Goal: Find specific fact: Locate a discrete piece of known information

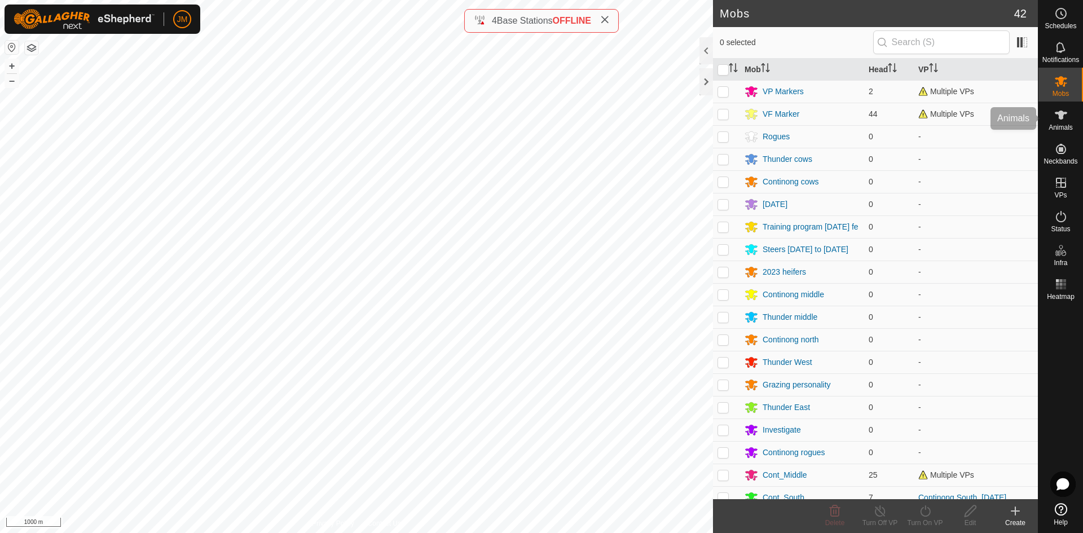
click at [1068, 129] on span "Animals" at bounding box center [1061, 127] width 24 height 7
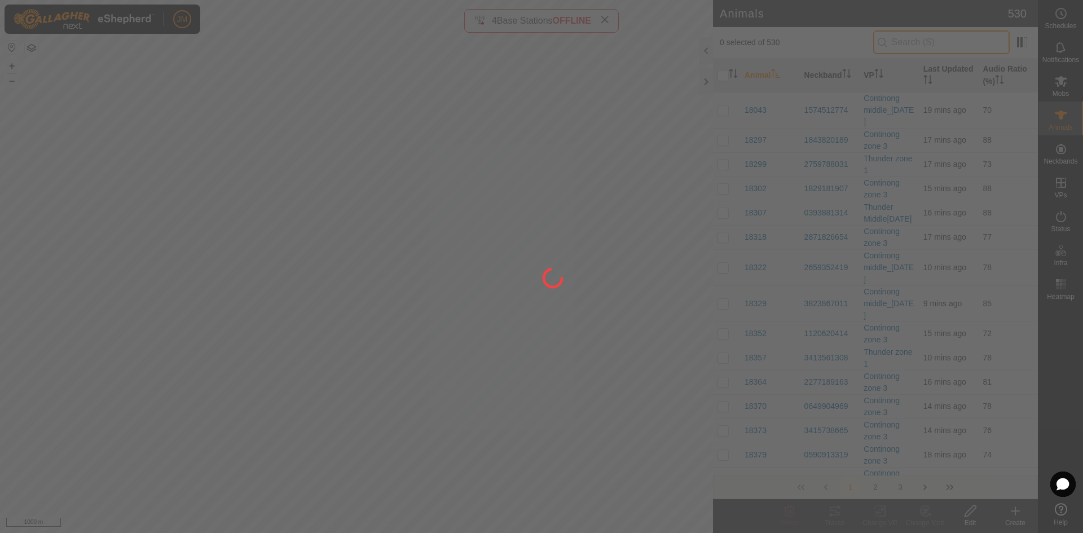
click at [938, 41] on input "text" at bounding box center [941, 42] width 137 height 24
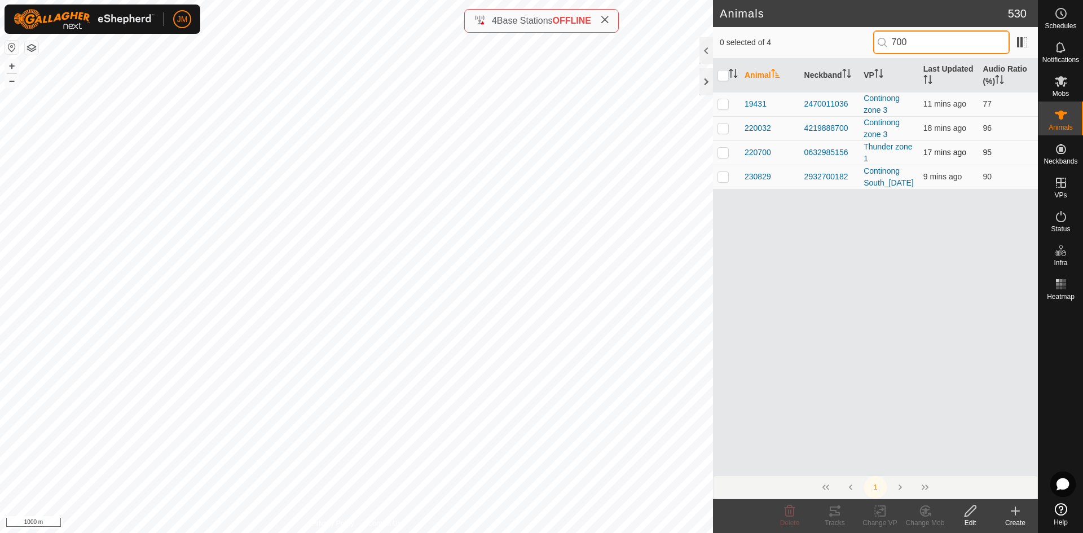
type input "700"
click at [722, 152] on p-checkbox at bounding box center [723, 152] width 11 height 9
checkbox input "true"
click at [820, 147] on div "0632985156" at bounding box center [830, 153] width 51 height 12
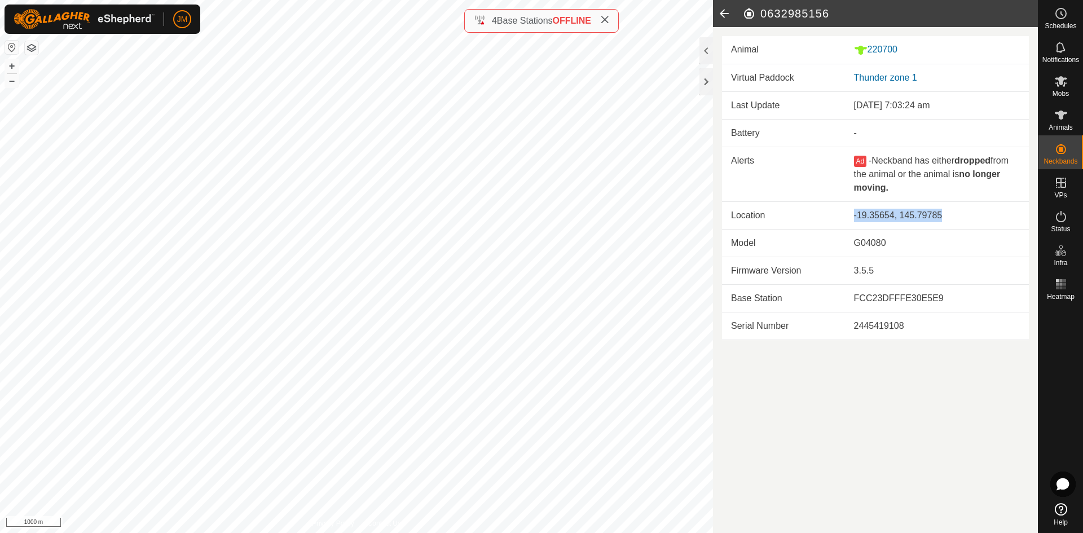
drag, startPoint x: 949, startPoint y: 216, endPoint x: 852, endPoint y: 217, distance: 96.5
click at [852, 217] on td "-19.35654, 145.79785" at bounding box center [937, 215] width 184 height 28
copy div "-19.35654, 145.79785"
click at [925, 257] on td "3.5.5" at bounding box center [937, 271] width 184 height 28
click at [1055, 122] on es-animals-svg-icon at bounding box center [1061, 115] width 20 height 18
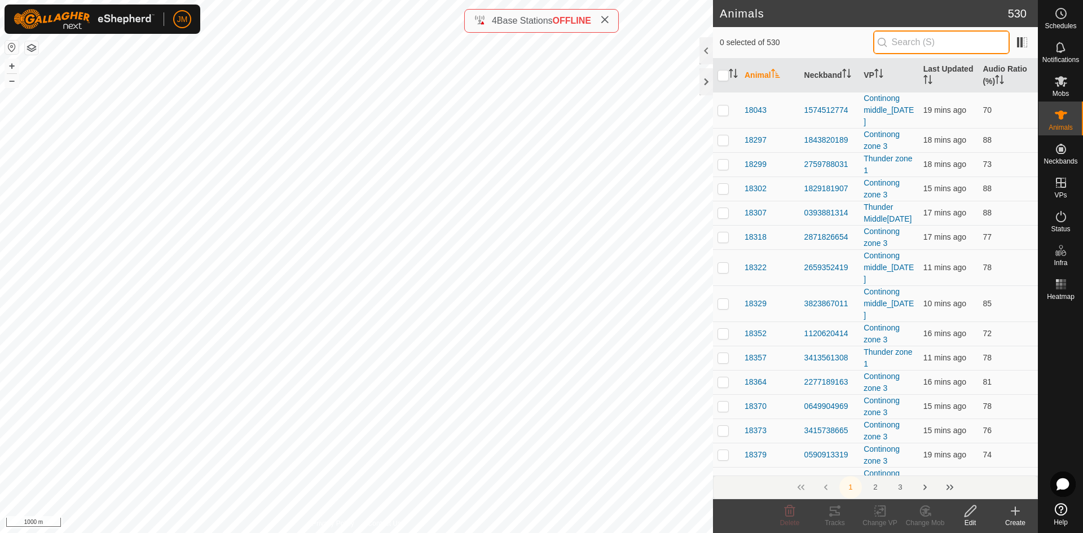
click at [965, 41] on input "text" at bounding box center [941, 42] width 137 height 24
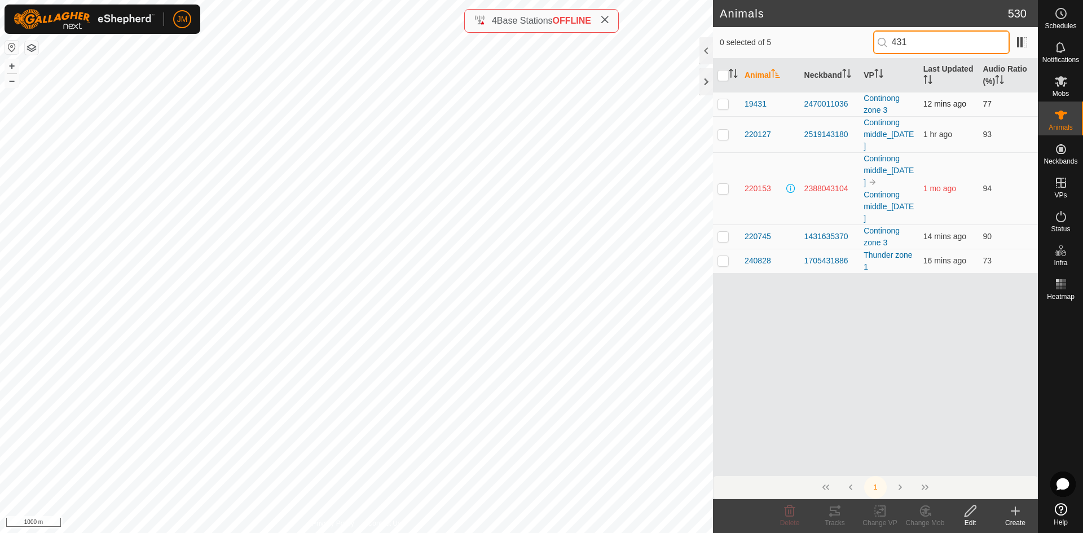
type input "431"
click at [722, 106] on p-checkbox at bounding box center [723, 103] width 11 height 9
checkbox input "true"
click at [814, 107] on div "2470011036" at bounding box center [830, 104] width 51 height 12
